Goal: Task Accomplishment & Management: Use online tool/utility

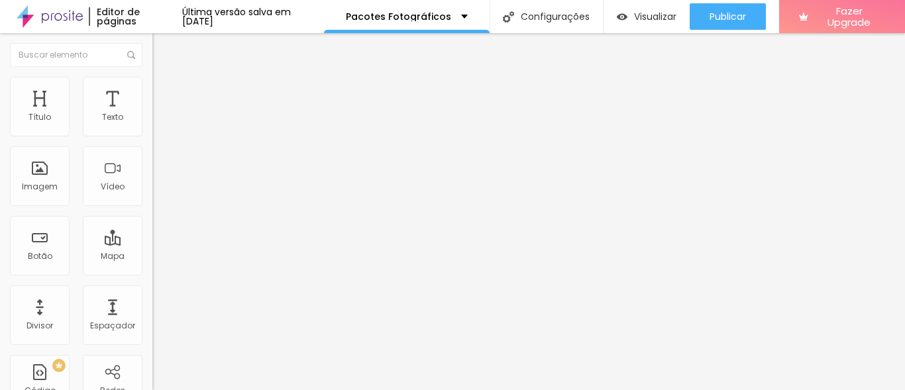
click at [152, 125] on input "nossa senhora de lourdes - ibirite nossa senhora aparecida 35" at bounding box center [231, 117] width 159 height 13
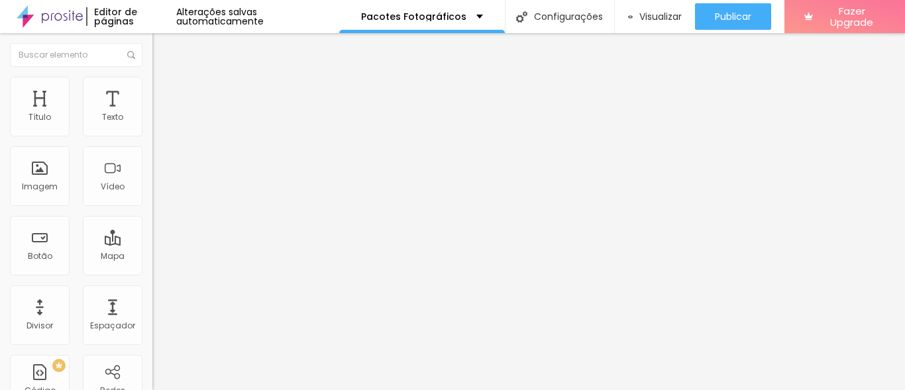
scroll to position [0, 18]
type input "[STREET_ADDRESS][PERSON_NAME] bethania"
click at [107, 258] on div "Mapa" at bounding box center [113, 256] width 24 height 9
type input "15"
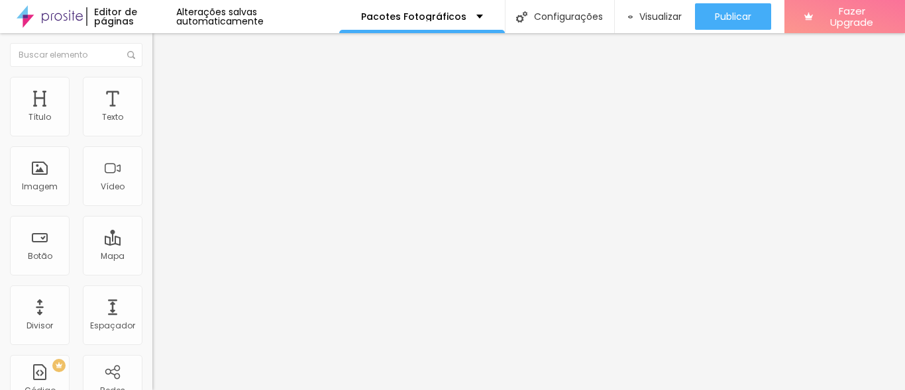
drag, startPoint x: 65, startPoint y: 207, endPoint x: 73, endPoint y: 208, distance: 8.0
click at [152, 334] on input "range" at bounding box center [194, 339] width 85 height 11
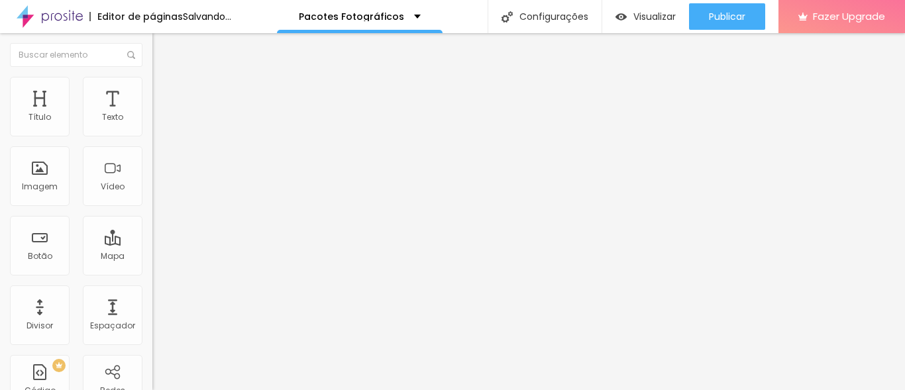
type input "16"
type input "17"
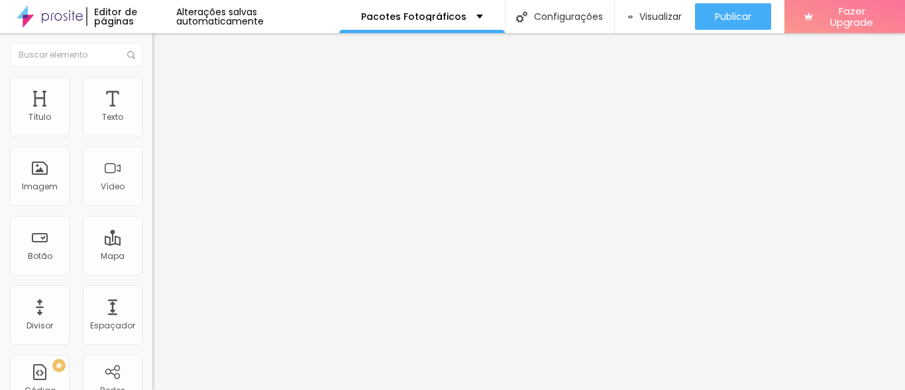
drag, startPoint x: 72, startPoint y: 208, endPoint x: 88, endPoint y: 210, distance: 16.0
click at [152, 334] on input "range" at bounding box center [194, 339] width 85 height 11
type input "18"
drag, startPoint x: 88, startPoint y: 211, endPoint x: 97, endPoint y: 211, distance: 9.3
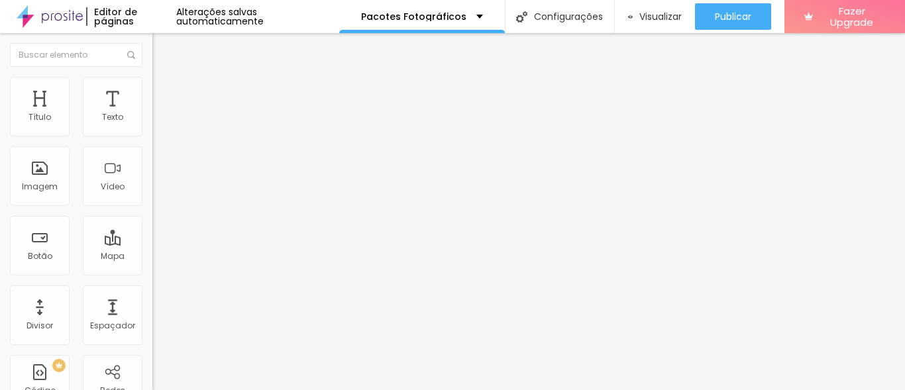
type input "18"
click at [152, 334] on input "range" at bounding box center [194, 339] width 85 height 11
click at [152, 125] on input "[STREET_ADDRESS][PERSON_NAME] bethania" at bounding box center [231, 117] width 159 height 13
type input "rua [PERSON_NAME] 300 sala 04 bethania"
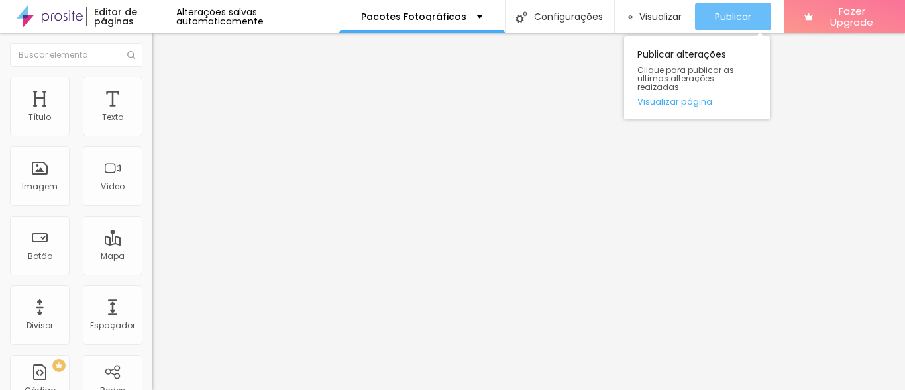
click at [739, 22] on span "Publicar" at bounding box center [733, 16] width 36 height 11
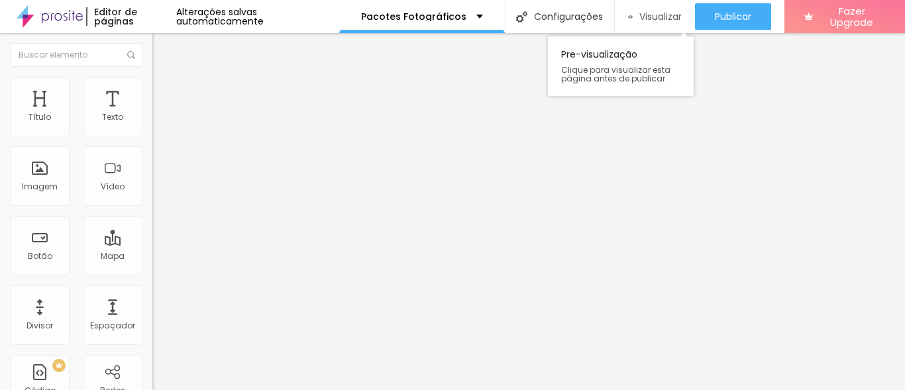
click at [659, 21] on span "Visualizar" at bounding box center [660, 16] width 42 height 11
